Goal: Transaction & Acquisition: Purchase product/service

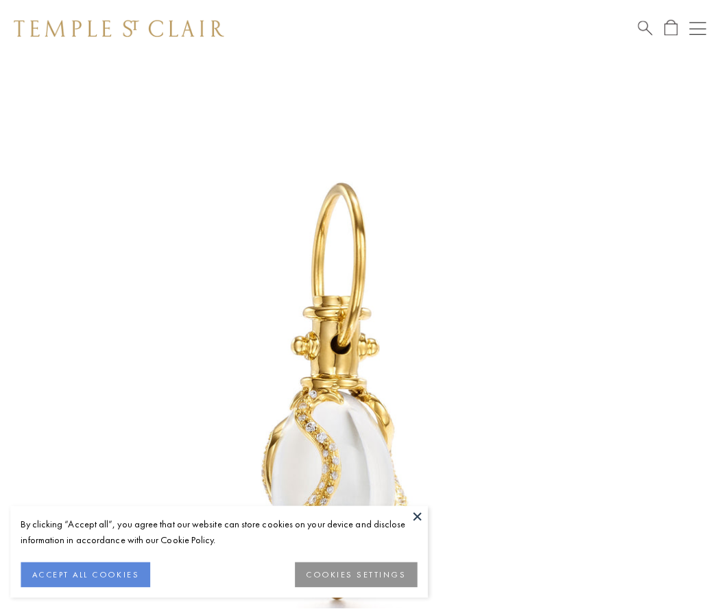
scroll to position [13, 0]
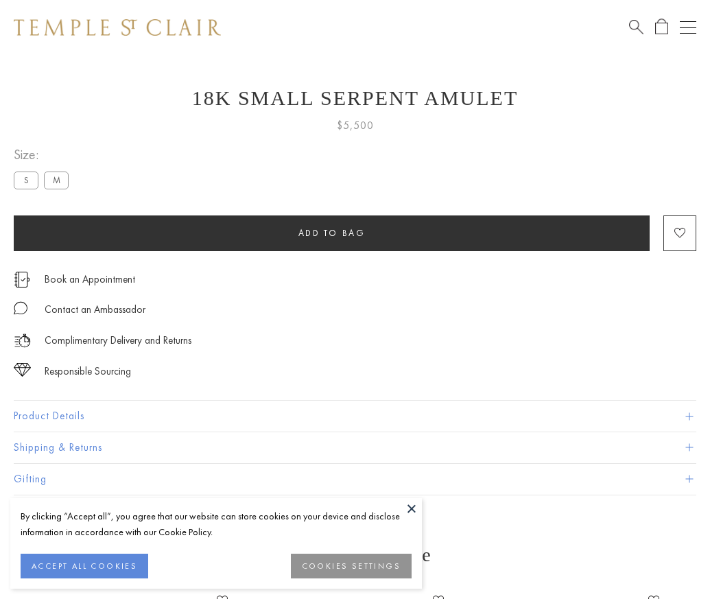
click at [331, 233] on span "Add to bag" at bounding box center [331, 233] width 67 height 12
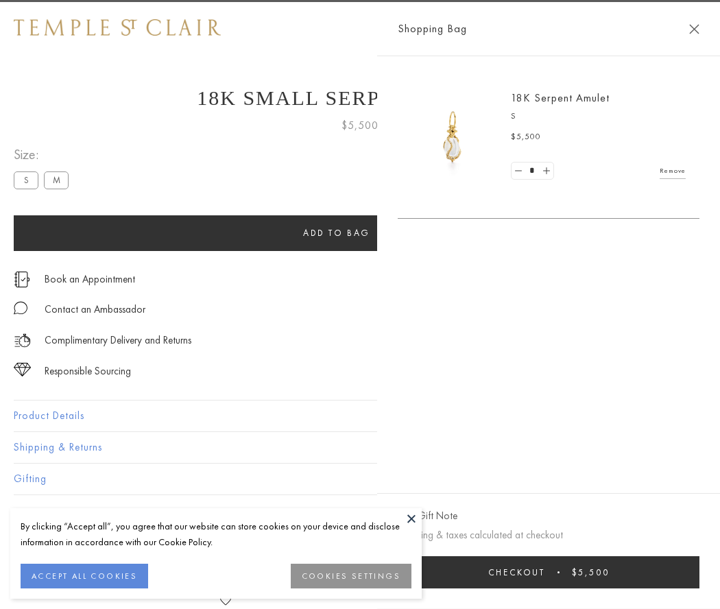
click at [549, 572] on button "Checkout $5,500" at bounding box center [549, 572] width 302 height 32
